Goal: Use online tool/utility: Utilize a website feature to perform a specific function

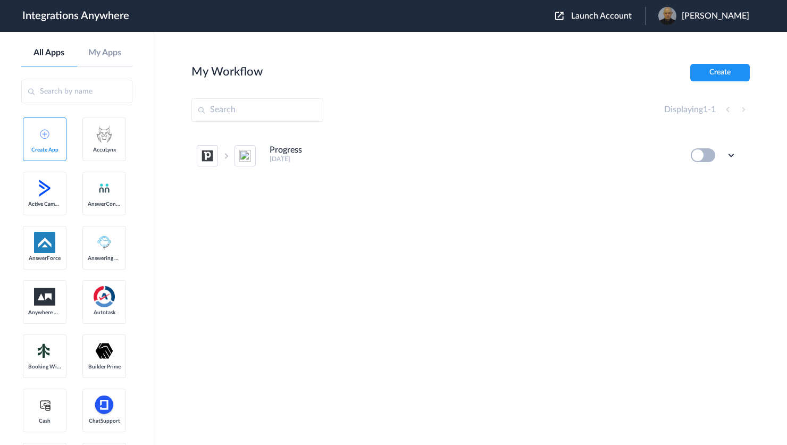
click at [280, 105] on input "text" at bounding box center [257, 109] width 132 height 23
type input "j"
type input "asana"
click at [98, 92] on input "text" at bounding box center [76, 91] width 111 height 23
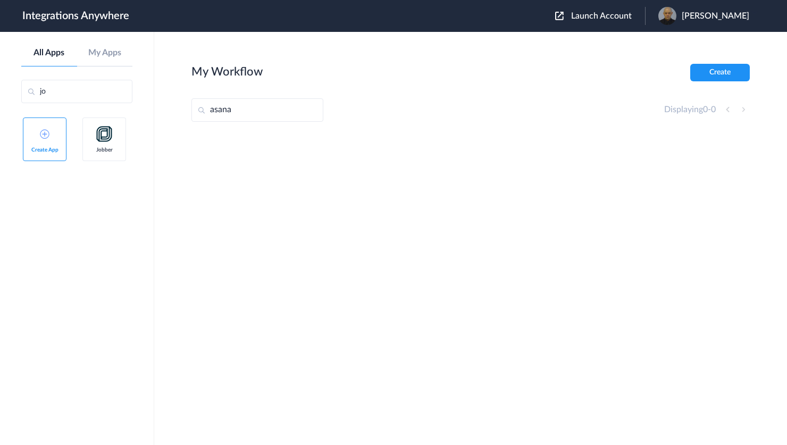
type input "j"
type input "asana"
click at [403, 421] on section "My Workflow Create asana Displaying 0 - 0" at bounding box center [470, 270] width 558 height 413
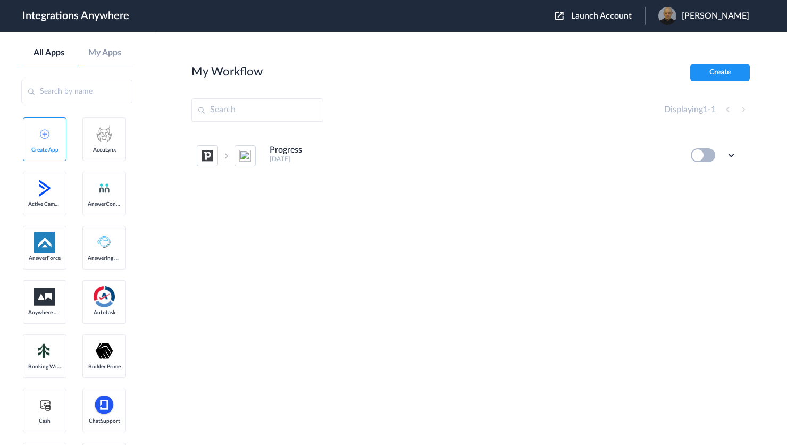
click at [594, 14] on span "Launch Account" at bounding box center [601, 16] width 61 height 9
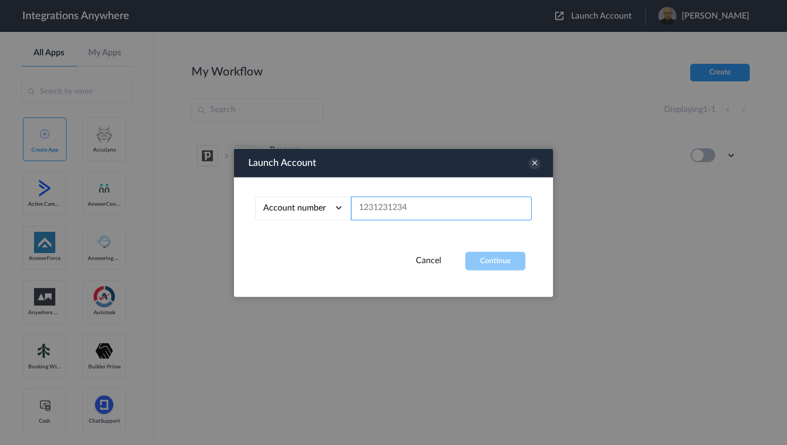
click at [410, 211] on input "text" at bounding box center [441, 208] width 181 height 24
paste input "3366856473"
type input "3366856473"
